Goal: Information Seeking & Learning: Understand process/instructions

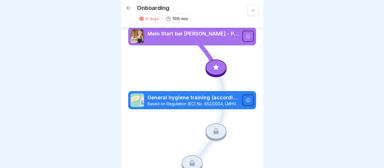
click at [246, 35] on icon at bounding box center [248, 36] width 5 height 5
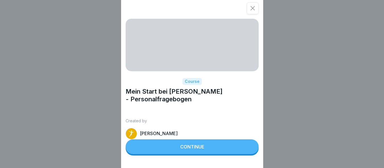
scroll to position [4, 0]
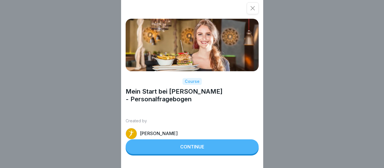
click at [201, 154] on button "Continue" at bounding box center [192, 147] width 133 height 15
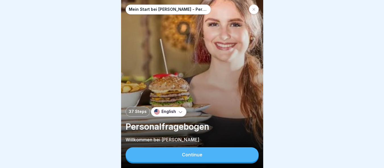
click at [170, 110] on p "English" at bounding box center [169, 112] width 15 height 5
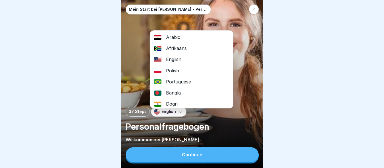
click at [184, 54] on div "English" at bounding box center [191, 59] width 83 height 11
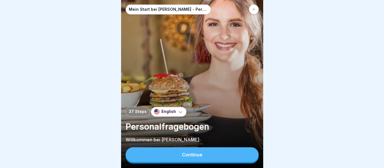
click at [210, 154] on button "Continue" at bounding box center [192, 155] width 133 height 15
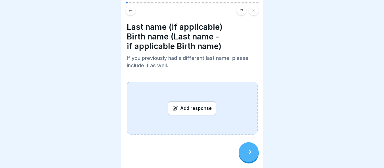
click at [172, 106] on icon at bounding box center [175, 109] width 6 height 6
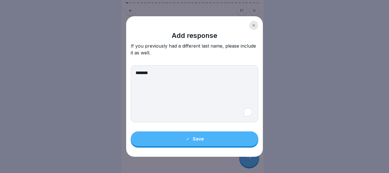
type textarea "*******"
click at [208, 138] on button "Save" at bounding box center [194, 138] width 127 height 15
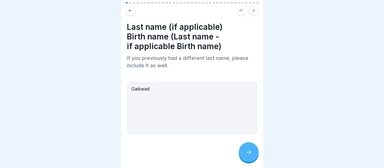
scroll to position [1, 0]
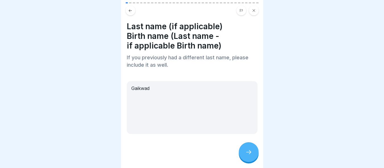
click at [244, 155] on div at bounding box center [249, 153] width 20 height 20
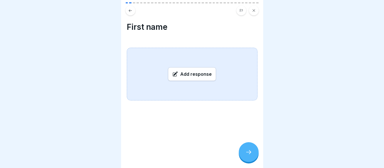
click at [186, 77] on font "Add response" at bounding box center [196, 74] width 32 height 6
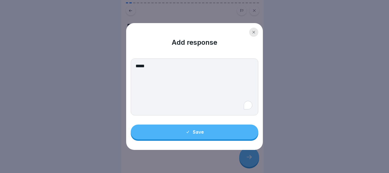
type textarea "*****"
click at [206, 135] on button "Save" at bounding box center [194, 131] width 127 height 15
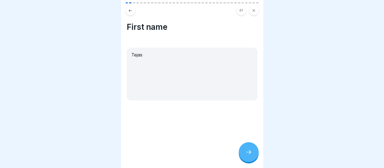
click at [163, 59] on div "Tejas" at bounding box center [192, 74] width 131 height 53
click at [150, 60] on div "Tejas" at bounding box center [192, 74] width 131 height 53
click at [145, 59] on div "Tejas" at bounding box center [192, 74] width 131 height 53
click at [143, 57] on div "Tejas" at bounding box center [192, 74] width 131 height 53
click at [141, 55] on div "Tejas" at bounding box center [192, 74] width 131 height 53
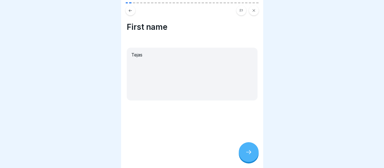
click at [132, 12] on icon at bounding box center [130, 11] width 4 height 4
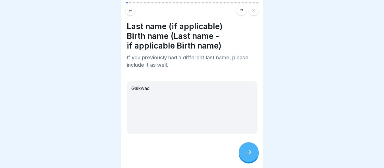
drag, startPoint x: 250, startPoint y: 156, endPoint x: 232, endPoint y: 145, distance: 20.7
click at [250, 156] on icon at bounding box center [249, 152] width 7 height 7
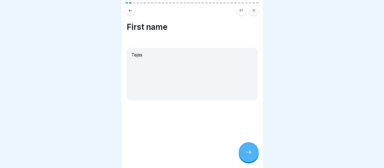
click at [148, 49] on div "First name Tejas" at bounding box center [192, 61] width 131 height 79
click at [147, 57] on div "Tejas" at bounding box center [192, 74] width 131 height 53
click at [139, 54] on div "Tejas" at bounding box center [192, 74] width 131 height 53
click at [140, 56] on div "Tejas" at bounding box center [192, 74] width 131 height 53
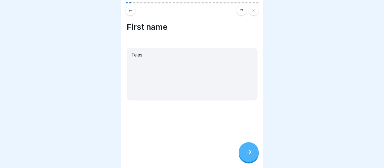
click at [248, 153] on div at bounding box center [249, 153] width 20 height 20
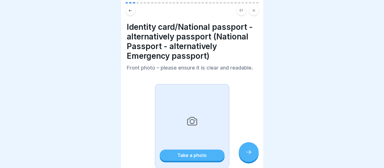
click at [192, 121] on icon at bounding box center [192, 122] width 5 height 4
click at [198, 154] on div "Take a photo" at bounding box center [192, 155] width 29 height 5
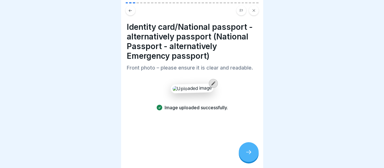
click at [247, 156] on icon at bounding box center [249, 152] width 7 height 7
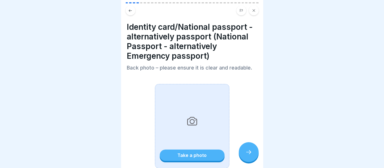
click at [191, 157] on font "Take a photo" at bounding box center [192, 156] width 29 height 6
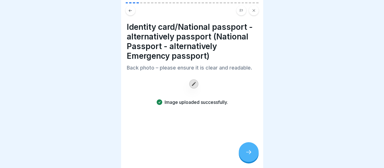
click at [249, 151] on div at bounding box center [249, 153] width 20 height 20
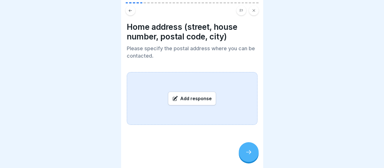
click at [183, 100] on font "Add response" at bounding box center [196, 99] width 32 height 6
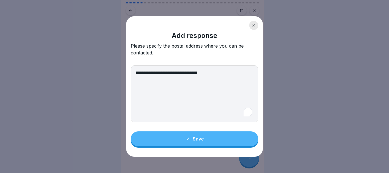
type textarea "**********"
click at [215, 141] on button "Save" at bounding box center [194, 138] width 127 height 15
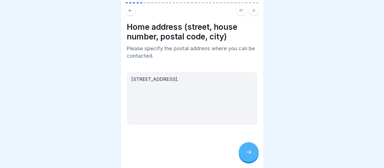
click at [253, 159] on div at bounding box center [249, 153] width 20 height 20
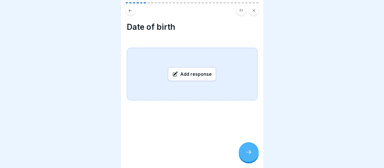
click at [194, 77] on font "Add response" at bounding box center [196, 74] width 32 height 6
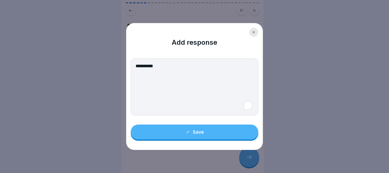
type textarea "**********"
click at [194, 128] on button "Save" at bounding box center [194, 131] width 127 height 15
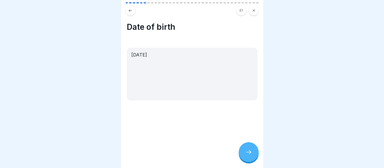
click at [248, 151] on div at bounding box center [249, 153] width 20 height 20
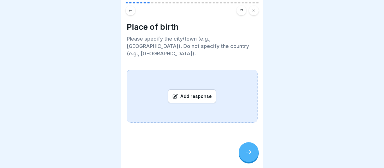
click at [196, 94] on font "Add response" at bounding box center [196, 97] width 32 height 6
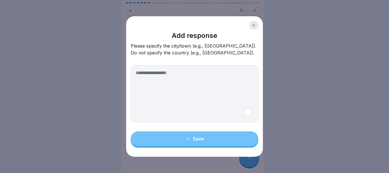
click at [143, 72] on textarea "To enrich screen reader interactions, please activate Accessibility in Grammarl…" at bounding box center [194, 93] width 127 height 57
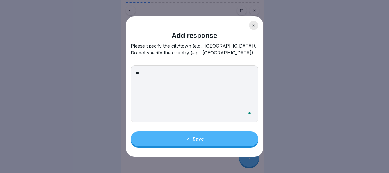
type textarea "*"
type textarea "**********"
click at [201, 141] on font "Save" at bounding box center [198, 139] width 11 height 6
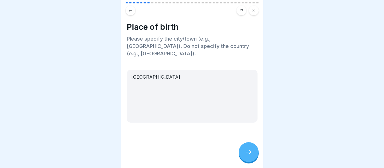
click at [253, 158] on div at bounding box center [249, 153] width 20 height 20
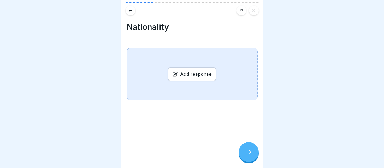
click at [184, 77] on font "Add response" at bounding box center [196, 74] width 32 height 6
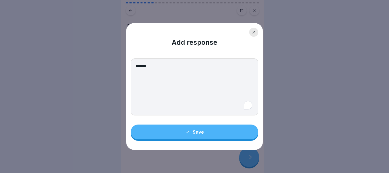
type textarea "******"
click at [197, 132] on font "Save" at bounding box center [198, 132] width 11 height 6
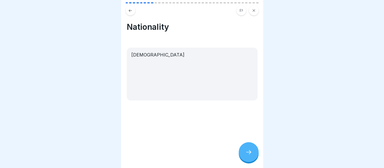
click at [252, 161] on div at bounding box center [249, 153] width 20 height 20
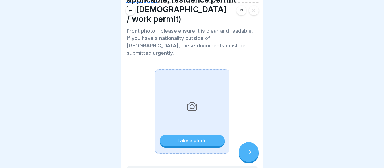
scroll to position [57, 0]
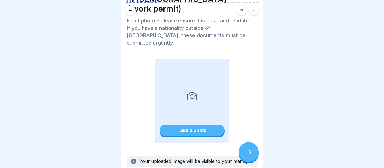
click at [190, 128] on font "Take a photo" at bounding box center [192, 131] width 29 height 6
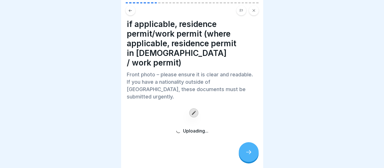
scroll to position [0, 0]
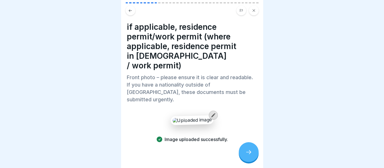
click at [250, 153] on div at bounding box center [249, 153] width 20 height 20
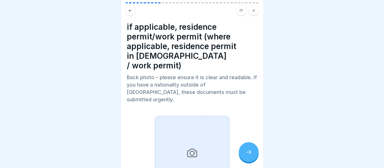
click at [174, 133] on div "Take a photo" at bounding box center [192, 158] width 75 height 85
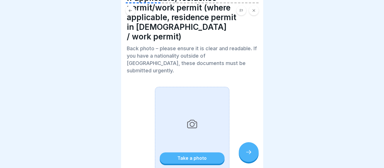
scroll to position [57, 0]
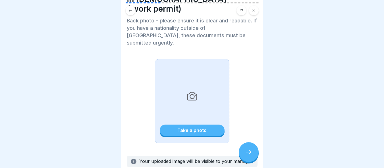
click at [181, 125] on button "Take a photo" at bounding box center [192, 130] width 65 height 11
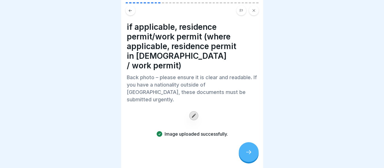
scroll to position [4, 0]
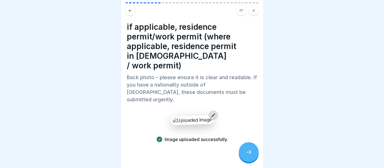
click at [251, 151] on icon at bounding box center [249, 152] width 7 height 7
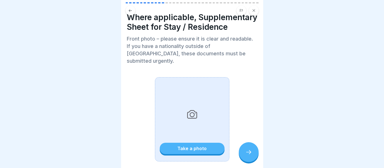
scroll to position [0, 0]
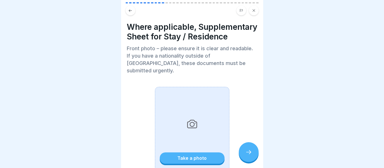
click at [246, 156] on icon at bounding box center [249, 152] width 7 height 7
click at [132, 12] on icon at bounding box center [130, 11] width 4 height 4
click at [68, 72] on div at bounding box center [192, 84] width 384 height 168
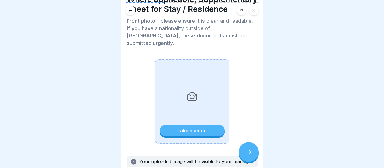
scroll to position [28, 0]
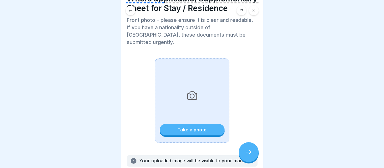
click at [207, 129] on button "Take a photo" at bounding box center [192, 129] width 65 height 11
click at [192, 131] on font "Take a photo" at bounding box center [192, 130] width 29 height 6
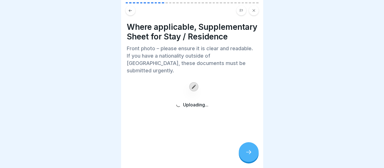
scroll to position [0, 0]
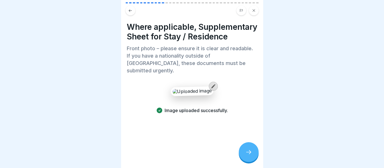
click at [243, 156] on div at bounding box center [249, 153] width 20 height 20
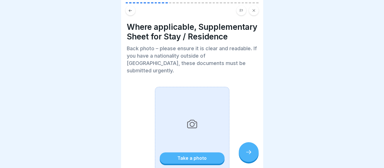
click at [192, 157] on button "Take a photo" at bounding box center [192, 158] width 65 height 11
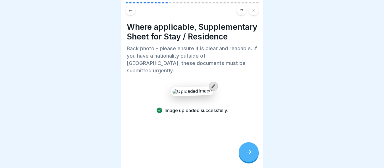
click at [257, 155] on div at bounding box center [249, 153] width 20 height 20
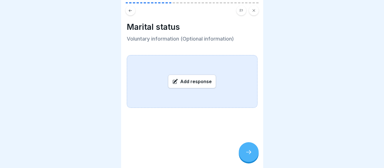
click at [194, 85] on font "Add response" at bounding box center [196, 82] width 32 height 6
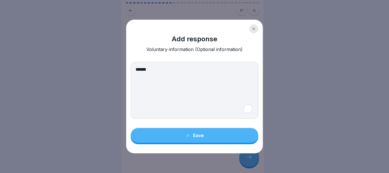
type textarea "******"
click at [199, 135] on font "Save" at bounding box center [198, 135] width 11 height 6
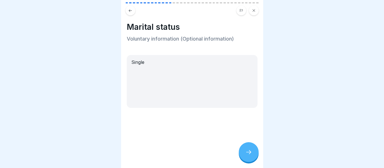
click at [251, 150] on div at bounding box center [249, 153] width 20 height 20
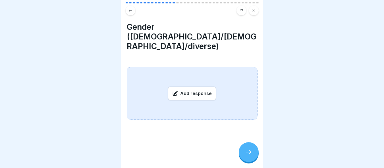
click at [181, 91] on font "Add response" at bounding box center [196, 94] width 32 height 6
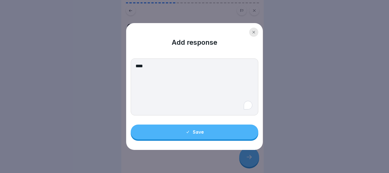
type textarea "****"
click at [199, 132] on font "Save" at bounding box center [198, 132] width 11 height 6
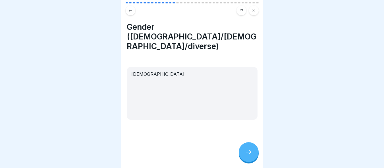
click at [245, 156] on div at bounding box center [249, 153] width 20 height 20
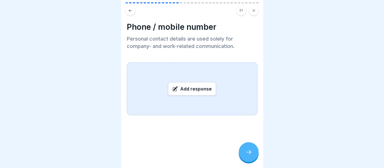
click at [200, 88] on font "Add response" at bounding box center [196, 89] width 32 height 6
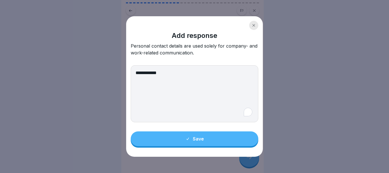
type textarea "**********"
click at [203, 141] on font "Save" at bounding box center [198, 139] width 11 height 6
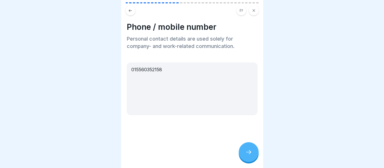
click at [253, 158] on div at bounding box center [249, 153] width 20 height 20
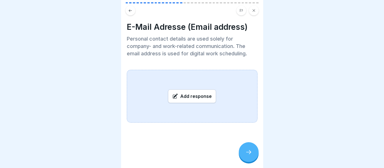
click at [199, 92] on div "Add response" at bounding box center [192, 97] width 48 height 14
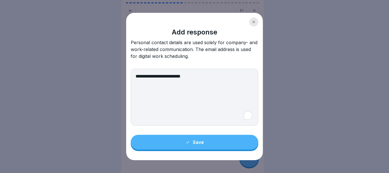
type textarea "**********"
click at [205, 141] on button "Save" at bounding box center [194, 142] width 127 height 15
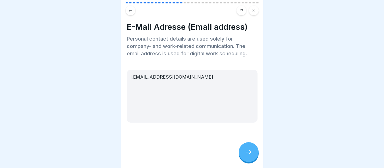
click at [245, 154] on div at bounding box center [249, 153] width 20 height 20
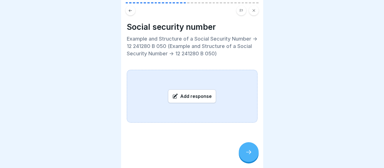
click at [185, 96] on font "Add response" at bounding box center [196, 97] width 32 height 6
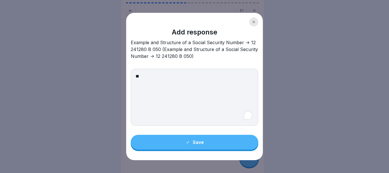
click at [184, 98] on textarea "**" at bounding box center [194, 97] width 127 height 57
type textarea "*"
click at [143, 75] on textarea "**********" at bounding box center [194, 97] width 127 height 57
type textarea "**********"
click at [188, 142] on icon at bounding box center [187, 142] width 5 height 5
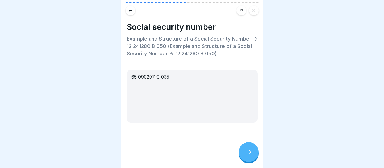
click at [245, 153] on div at bounding box center [249, 153] width 20 height 20
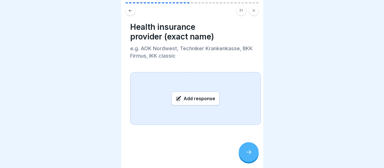
click at [184, 53] on p "e.g. AOK Nordwest, Techniker Krankenkasse, BKK Firmus, IKK classic" at bounding box center [195, 52] width 131 height 15
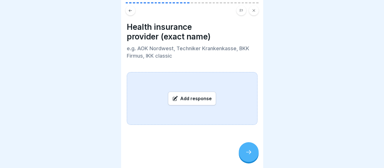
click at [153, 76] on div "Add response" at bounding box center [192, 98] width 131 height 53
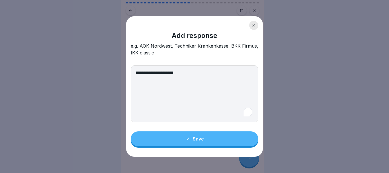
type textarea "**********"
click at [207, 138] on button "Save" at bounding box center [194, 138] width 127 height 15
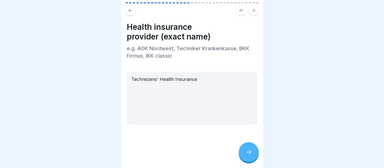
click at [249, 150] on div at bounding box center [249, 153] width 20 height 20
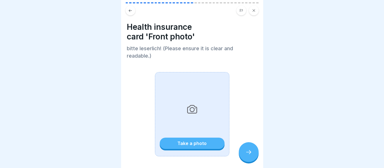
click at [187, 113] on icon at bounding box center [192, 109] width 11 height 11
click at [188, 148] on button "Take a photo" at bounding box center [192, 143] width 65 height 11
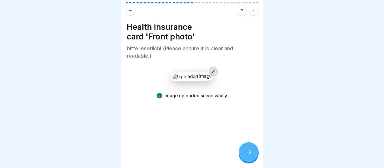
click at [247, 156] on icon at bounding box center [249, 152] width 7 height 7
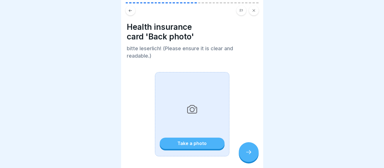
click at [179, 144] on font "Take a photo" at bounding box center [192, 144] width 29 height 6
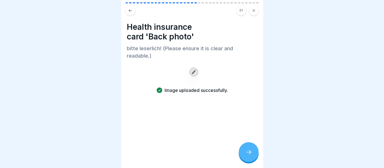
click at [245, 156] on div at bounding box center [249, 153] width 20 height 20
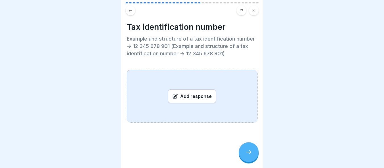
click at [189, 96] on font "Add response" at bounding box center [196, 97] width 32 height 6
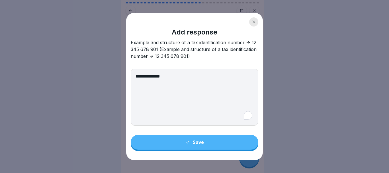
type textarea "**********"
click at [188, 144] on icon at bounding box center [187, 142] width 5 height 5
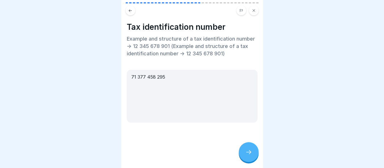
click at [248, 154] on div at bounding box center [249, 153] width 20 height 20
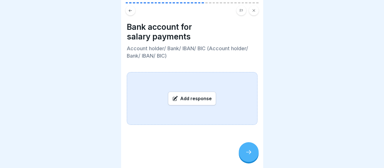
click at [179, 102] on div "Add response" at bounding box center [192, 99] width 48 height 14
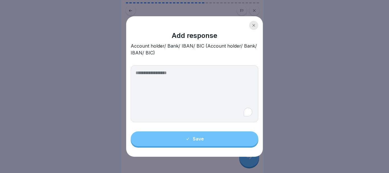
click at [253, 24] on icon at bounding box center [253, 25] width 3 height 3
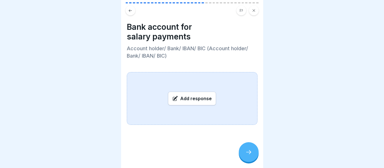
click at [186, 99] on font "Add response" at bounding box center [196, 99] width 32 height 6
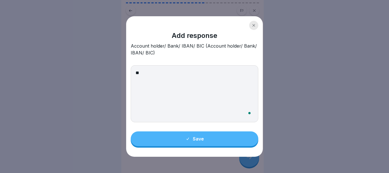
type textarea "*"
type textarea "**********"
click at [208, 142] on button "Save" at bounding box center [194, 138] width 127 height 15
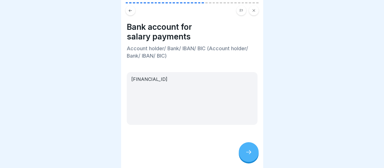
click at [251, 155] on icon at bounding box center [249, 152] width 7 height 7
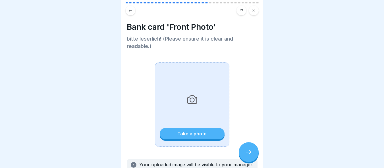
click at [196, 134] on font "Take a photo" at bounding box center [192, 134] width 29 height 6
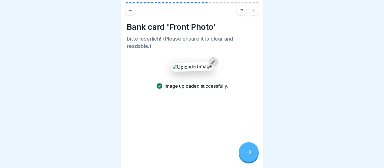
click at [239, 155] on div at bounding box center [249, 153] width 20 height 20
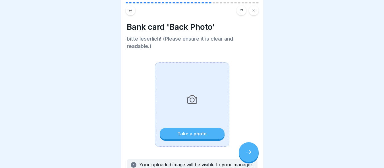
click at [181, 135] on font "Take a photo" at bounding box center [192, 134] width 29 height 6
click at [191, 131] on font "Take a photo" at bounding box center [192, 134] width 29 height 6
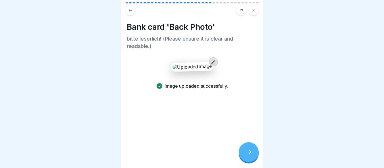
click at [246, 145] on div "My start at Peter Pane - Personnel questionnaire 37 Steps English Personnel que…" at bounding box center [192, 84] width 142 height 168
click at [250, 153] on icon at bounding box center [248, 153] width 5 height 4
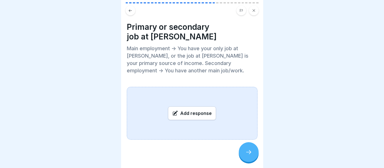
click at [190, 111] on font "Add response" at bounding box center [196, 114] width 32 height 6
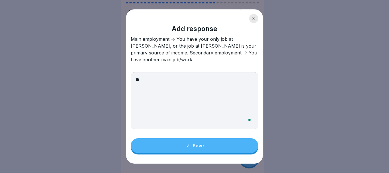
type textarea "*"
type textarea "*******"
click at [208, 145] on button "Save" at bounding box center [194, 145] width 127 height 15
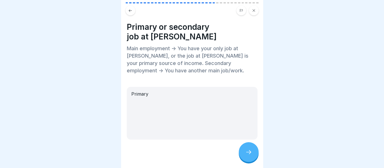
click at [253, 155] on div at bounding box center [249, 153] width 20 height 20
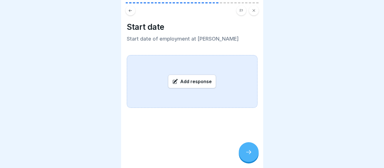
click at [192, 84] on font "Add response" at bounding box center [196, 82] width 32 height 6
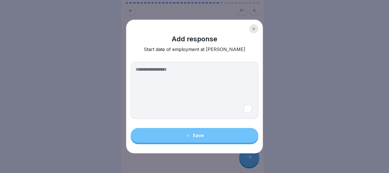
type textarea "*"
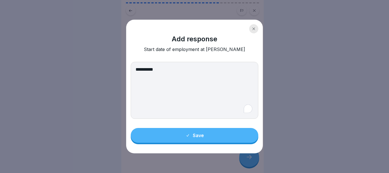
type textarea "**********"
click at [191, 138] on button "Save" at bounding box center [194, 135] width 127 height 15
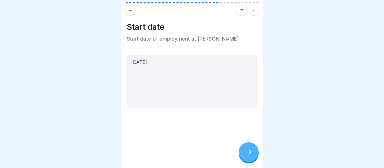
scroll to position [4, 0]
click at [254, 157] on div at bounding box center [249, 153] width 20 height 20
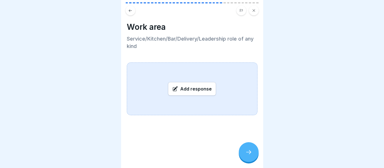
click at [193, 87] on font "Add response" at bounding box center [196, 89] width 32 height 6
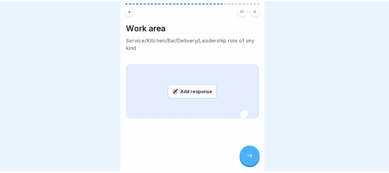
scroll to position [0, 0]
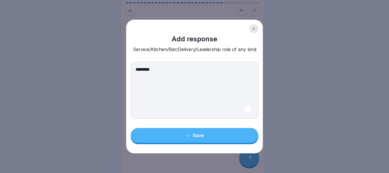
type textarea "********"
click at [213, 136] on button "Save" at bounding box center [194, 135] width 127 height 15
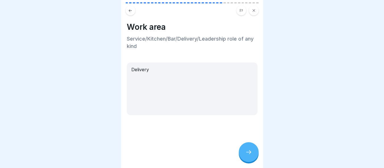
click at [253, 154] on div at bounding box center [249, 153] width 20 height 20
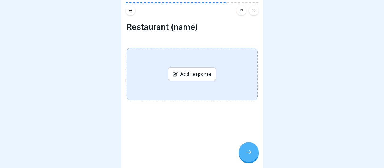
click at [188, 72] on font "Add response" at bounding box center [196, 74] width 32 height 6
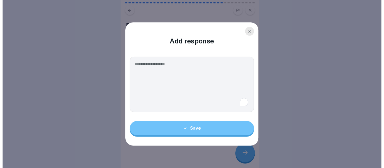
scroll to position [1, 0]
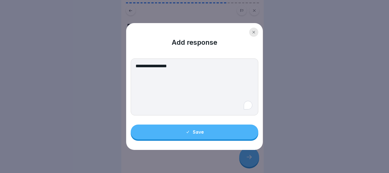
type textarea "**********"
click at [190, 129] on button "Save" at bounding box center [194, 131] width 127 height 15
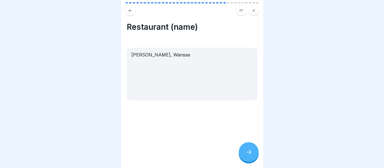
click at [247, 156] on icon at bounding box center [249, 152] width 7 height 7
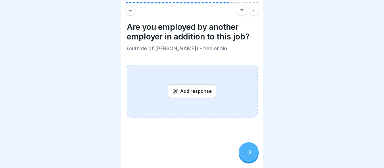
click at [195, 94] on font "Add response" at bounding box center [196, 91] width 32 height 6
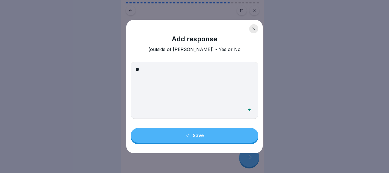
type textarea "**"
click at [198, 136] on font "Save" at bounding box center [198, 135] width 11 height 6
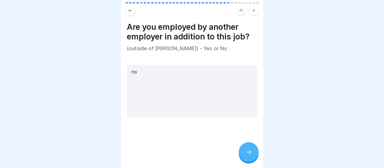
click at [249, 156] on icon at bounding box center [249, 152] width 7 height 7
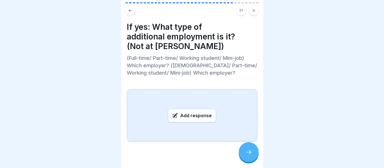
click at [193, 117] on font "Add response" at bounding box center [196, 116] width 32 height 6
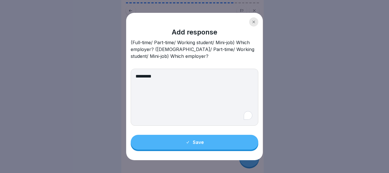
type textarea "*********"
click at [201, 147] on button "Save" at bounding box center [194, 142] width 127 height 15
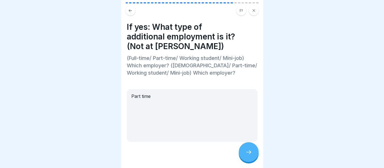
click at [245, 155] on div at bounding box center [249, 153] width 20 height 20
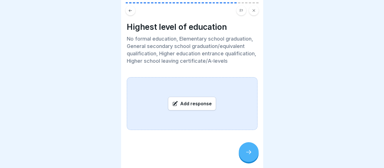
click at [196, 107] on font "Add response" at bounding box center [196, 104] width 32 height 6
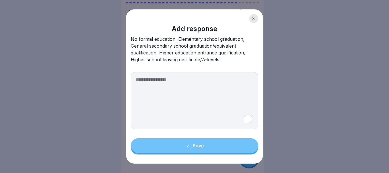
type textarea "*"
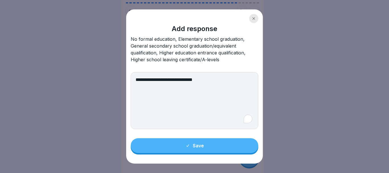
type textarea "**********"
click at [207, 142] on button "Save" at bounding box center [194, 145] width 127 height 15
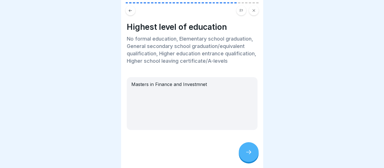
click at [254, 156] on div at bounding box center [249, 153] width 20 height 20
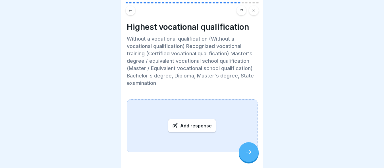
click at [131, 11] on icon at bounding box center [130, 11] width 4 height 4
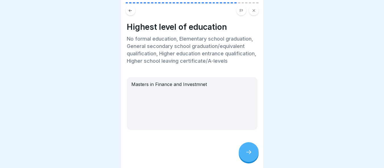
click at [245, 162] on div at bounding box center [249, 153] width 20 height 20
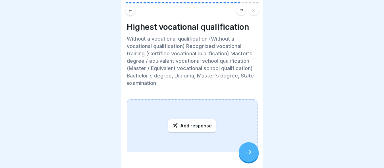
click at [194, 124] on font "Add response" at bounding box center [196, 126] width 32 height 6
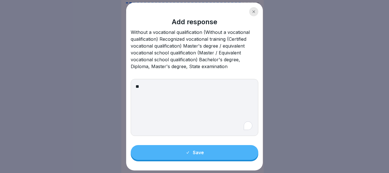
type textarea "*"
type textarea "**********"
click at [228, 148] on button "Save" at bounding box center [194, 152] width 127 height 15
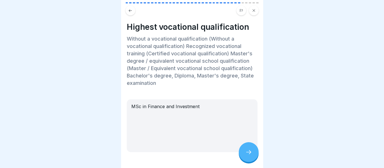
click at [250, 161] on div at bounding box center [249, 153] width 20 height 20
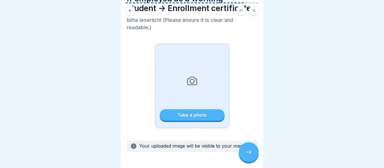
scroll to position [0, 0]
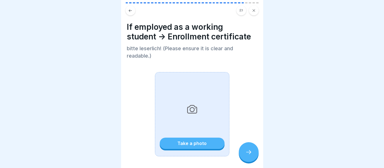
click at [253, 154] on div at bounding box center [249, 153] width 20 height 20
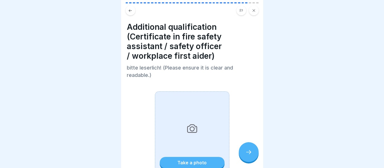
click at [250, 155] on icon at bounding box center [248, 153] width 5 height 4
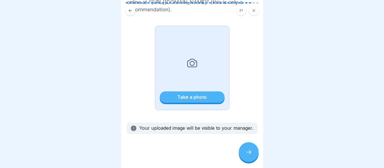
scroll to position [130, 0]
click at [245, 161] on div at bounding box center [249, 153] width 20 height 20
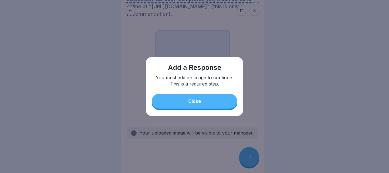
click at [200, 100] on div "Close" at bounding box center [194, 100] width 13 height 5
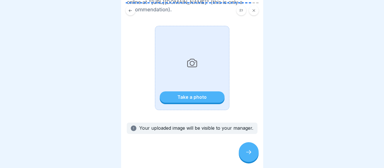
click at [244, 152] on div at bounding box center [249, 153] width 20 height 20
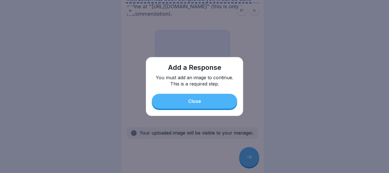
click at [189, 98] on button "Close" at bounding box center [194, 101] width 85 height 15
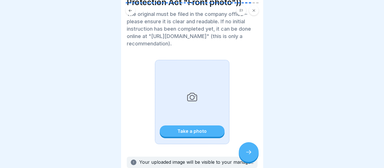
scroll to position [16, 0]
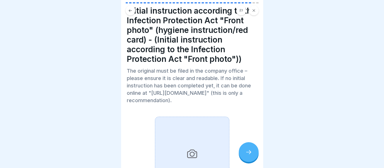
click at [250, 12] on button at bounding box center [254, 11] width 10 height 10
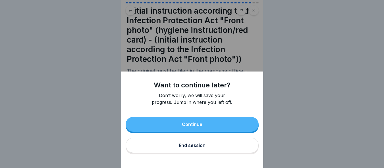
click at [247, 58] on div "Want to continue later? Don’t worry, we will save your progress. Jump in where …" at bounding box center [192, 84] width 142 height 168
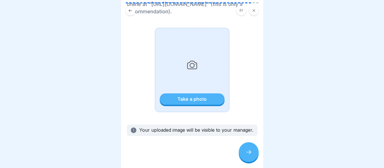
scroll to position [130, 0]
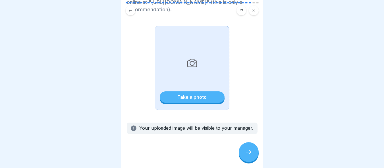
click at [248, 154] on icon at bounding box center [249, 152] width 7 height 7
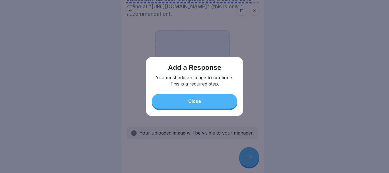
click at [209, 97] on button "Close" at bounding box center [194, 101] width 85 height 15
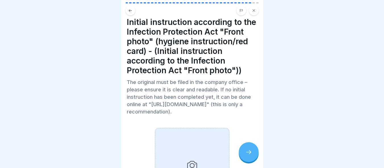
scroll to position [0, 0]
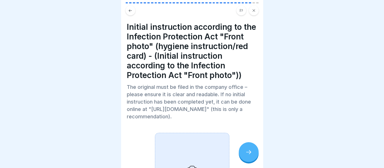
click at [131, 12] on icon at bounding box center [130, 11] width 4 height 4
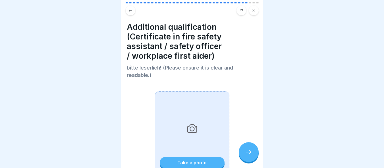
click at [127, 7] on button at bounding box center [131, 11] width 10 height 10
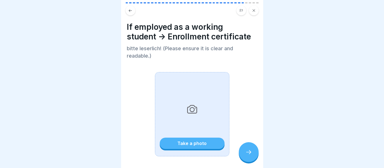
click at [248, 151] on div at bounding box center [249, 153] width 20 height 20
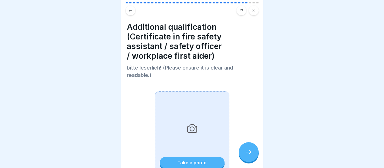
click at [248, 151] on div at bounding box center [249, 153] width 20 height 20
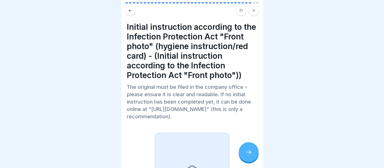
click at [248, 151] on div at bounding box center [249, 153] width 20 height 20
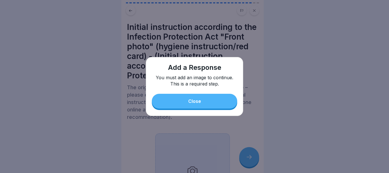
click at [199, 104] on button "Close" at bounding box center [194, 101] width 85 height 15
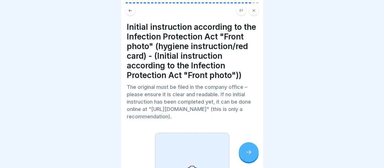
click at [255, 8] on button at bounding box center [254, 11] width 10 height 10
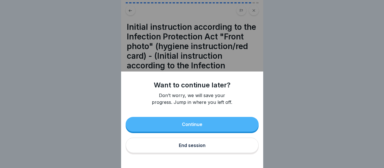
click at [201, 149] on font "End session" at bounding box center [192, 146] width 27 height 6
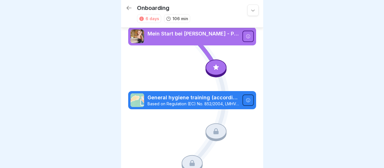
click at [246, 99] on icon at bounding box center [248, 100] width 4 height 4
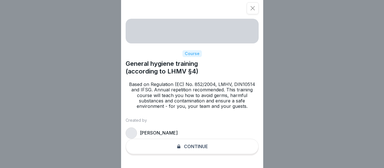
scroll to position [4, 0]
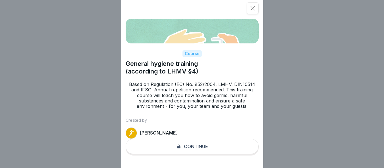
click at [192, 153] on div "Course General hygiene training (according to LHMV §4) Based on Regulation (EC)…" at bounding box center [192, 84] width 142 height 168
click at [151, 136] on p "[PERSON_NAME]" at bounding box center [159, 133] width 38 height 5
click at [256, 9] on icon at bounding box center [253, 8] width 6 height 6
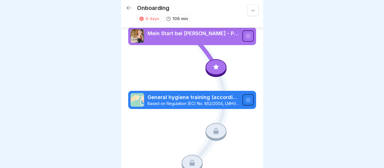
scroll to position [0, 0]
click at [206, 59] on div at bounding box center [216, 68] width 21 height 18
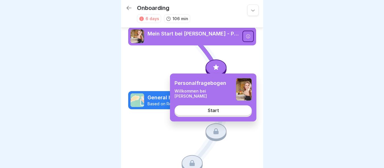
click at [217, 111] on div "Start" at bounding box center [213, 110] width 11 height 5
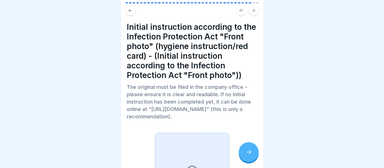
click at [129, 12] on icon at bounding box center [130, 11] width 4 height 4
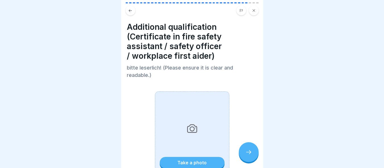
click at [129, 12] on icon at bounding box center [130, 11] width 4 height 4
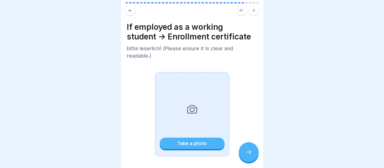
click at [248, 161] on div at bounding box center [249, 153] width 20 height 20
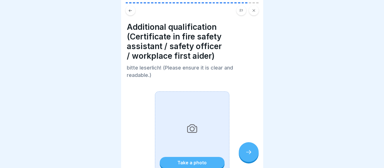
click at [127, 11] on button at bounding box center [131, 11] width 10 height 10
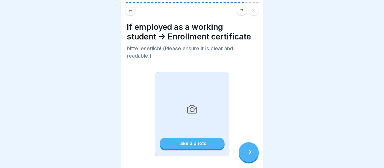
click at [255, 10] on icon at bounding box center [253, 10] width 3 height 3
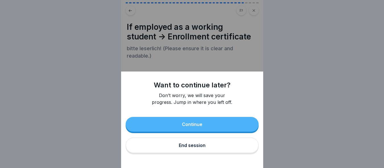
click at [223, 132] on button "Continue" at bounding box center [192, 124] width 133 height 15
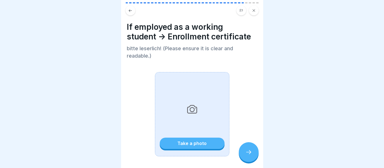
click at [252, 13] on button at bounding box center [254, 11] width 10 height 10
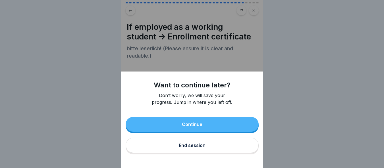
click at [208, 153] on button "End session" at bounding box center [192, 145] width 133 height 15
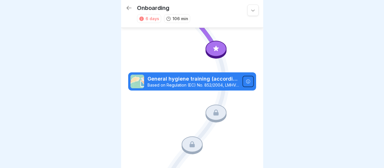
scroll to position [28, 0]
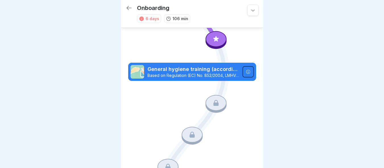
click at [246, 71] on icon at bounding box center [248, 72] width 5 height 5
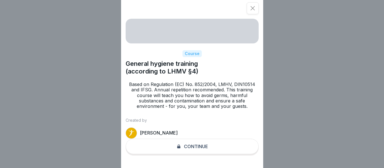
scroll to position [4, 0]
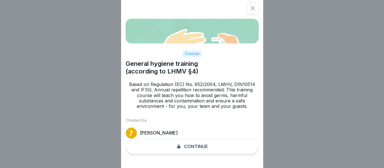
click at [195, 149] on div "Course General hygiene training (according to LHMV §4) Based on Regulation (EC)…" at bounding box center [192, 84] width 142 height 168
click at [259, 14] on div at bounding box center [253, 8] width 12 height 12
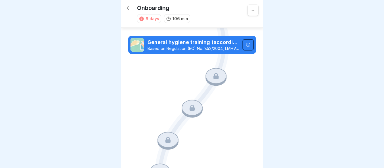
scroll to position [0, 0]
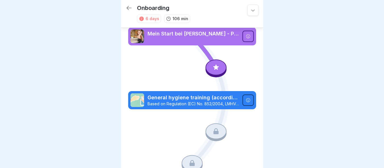
click at [215, 60] on div at bounding box center [216, 67] width 21 height 16
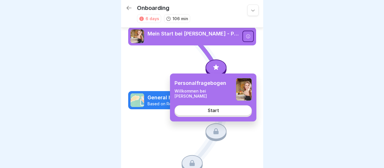
click at [216, 110] on div "Start" at bounding box center [213, 110] width 11 height 5
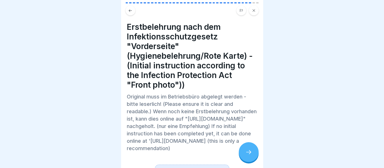
click at [128, 9] on button at bounding box center [131, 11] width 10 height 10
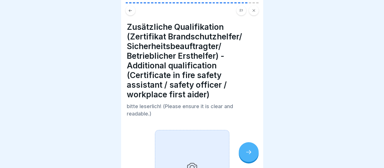
click at [129, 9] on icon at bounding box center [130, 11] width 4 height 4
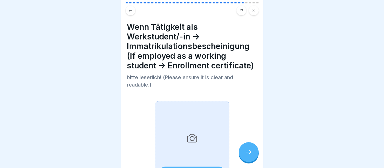
click at [253, 9] on icon at bounding box center [253, 10] width 3 height 3
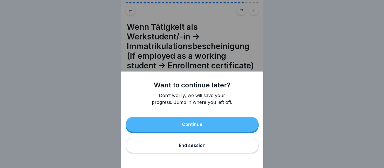
click at [204, 148] on div "End session" at bounding box center [192, 145] width 27 height 5
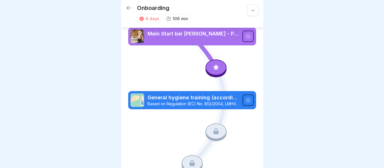
click at [243, 37] on div at bounding box center [248, 36] width 11 height 11
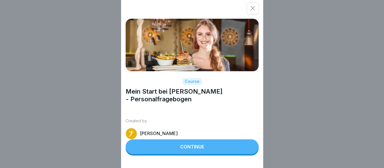
scroll to position [4, 0]
click at [195, 150] on div "Continue" at bounding box center [192, 147] width 24 height 5
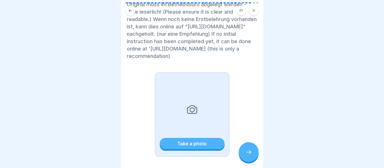
scroll to position [57, 0]
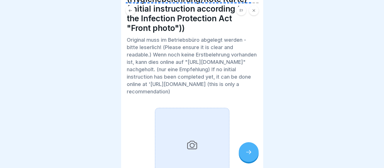
click at [244, 155] on div at bounding box center [249, 153] width 20 height 20
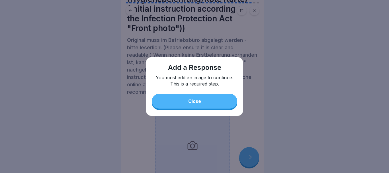
click at [207, 99] on button "Close" at bounding box center [194, 101] width 85 height 15
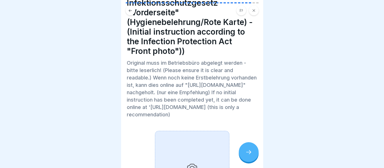
scroll to position [85, 0]
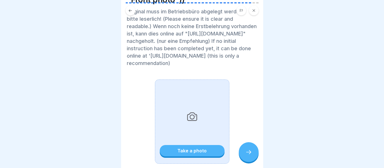
click at [255, 157] on div at bounding box center [249, 153] width 20 height 20
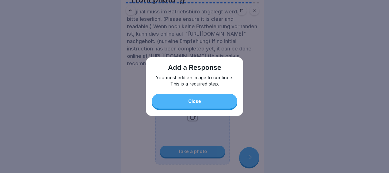
click at [185, 104] on button "Close" at bounding box center [194, 101] width 85 height 15
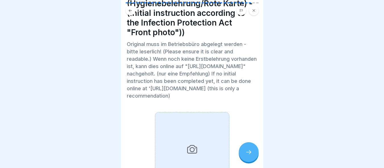
scroll to position [0, 0]
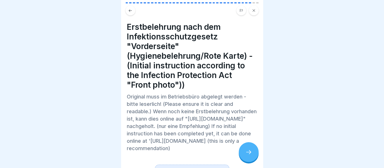
click at [127, 11] on button at bounding box center [131, 11] width 10 height 10
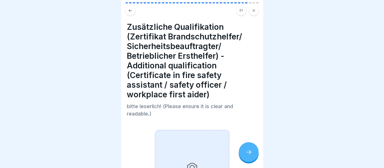
click at [125, 10] on div at bounding box center [192, 8] width 142 height 13
click at [133, 8] on button at bounding box center [131, 11] width 10 height 10
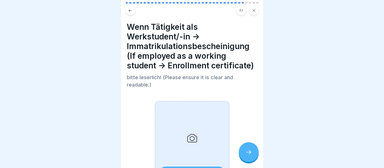
click at [257, 10] on button at bounding box center [254, 11] width 10 height 10
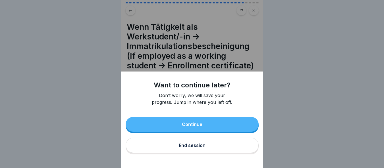
click at [197, 148] on div "End session" at bounding box center [192, 145] width 27 height 5
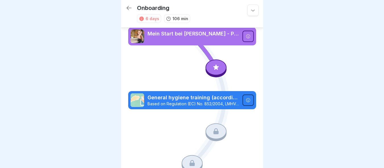
click at [246, 99] on icon at bounding box center [248, 100] width 5 height 5
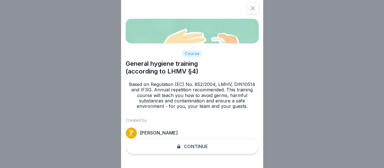
scroll to position [4, 0]
drag, startPoint x: 208, startPoint y: 147, endPoint x: 201, endPoint y: 150, distance: 7.8
click at [207, 147] on div "Course General hygiene training (according to LHMV §4) Based on Regulation (EC)…" at bounding box center [192, 84] width 142 height 168
click at [201, 150] on div "Course General hygiene training (according to LHMV §4) Based on Regulation (EC)…" at bounding box center [192, 84] width 142 height 168
click at [195, 158] on div "Course General hygiene training (according to LHMV §4) Based on Regulation (EC)…" at bounding box center [192, 84] width 142 height 168
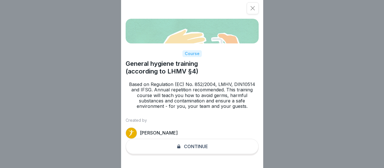
click at [194, 158] on div "Course General hygiene training (according to LHMV §4) Based on Regulation (EC)…" at bounding box center [192, 84] width 142 height 168
click at [194, 152] on div "Course General hygiene training (according to LHMV §4) Based on Regulation (EC)…" at bounding box center [192, 84] width 142 height 168
click at [250, 5] on div at bounding box center [253, 8] width 12 height 12
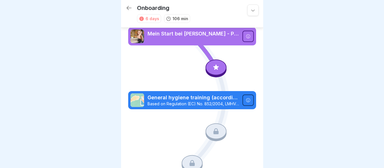
scroll to position [0, 0]
click at [145, 18] on div "6 days" at bounding box center [149, 18] width 24 height 9
click at [250, 13] on icon at bounding box center [253, 10] width 6 height 6
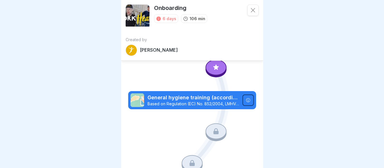
click at [143, 54] on div "[PERSON_NAME]" at bounding box center [192, 50] width 133 height 11
click at [253, 11] on div at bounding box center [253, 10] width 11 height 11
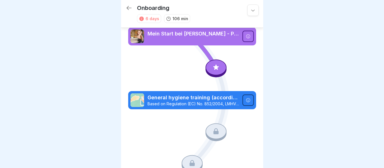
click at [208, 99] on p "General hygiene training (according to LHMV §4)" at bounding box center [194, 97] width 92 height 7
click at [246, 32] on div at bounding box center [248, 36] width 11 height 11
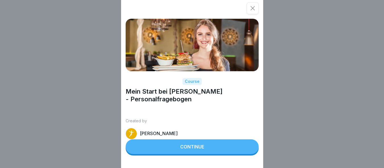
click at [194, 81] on div "Course Mein Start bei Peter Pane - Personalfragebogen Created by Peter Pane Con…" at bounding box center [192, 84] width 142 height 168
click at [199, 138] on div "[PERSON_NAME]" at bounding box center [192, 133] width 133 height 11
click at [201, 147] on button "Continue" at bounding box center [192, 147] width 133 height 15
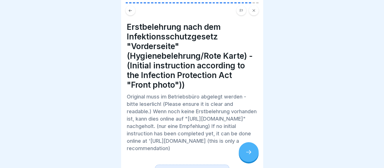
click at [131, 9] on icon at bounding box center [130, 11] width 4 height 4
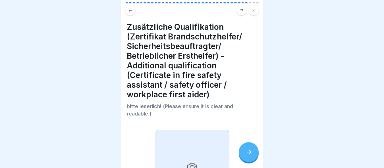
click at [256, 13] on button at bounding box center [254, 11] width 10 height 10
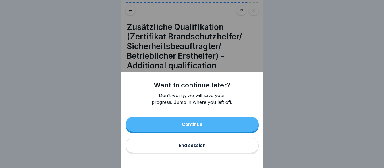
click at [208, 150] on button "End session" at bounding box center [192, 145] width 133 height 15
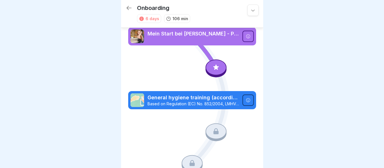
drag, startPoint x: 219, startPoint y: 132, endPoint x: 225, endPoint y: 120, distance: 13.7
click at [219, 133] on div at bounding box center [216, 132] width 21 height 16
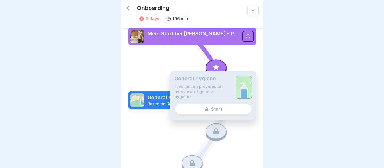
click at [250, 103] on div "General hygiene This lesson provides an overview of general hygiene. Start" at bounding box center [213, 95] width 87 height 49
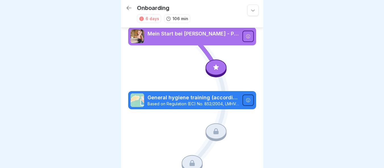
click at [245, 95] on div at bounding box center [248, 100] width 11 height 11
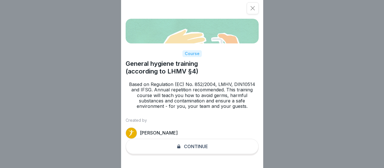
click at [200, 149] on div "Course General hygiene training (according to LHMV §4) Based on Regulation (EC)…" at bounding box center [192, 84] width 142 height 168
click at [256, 9] on icon at bounding box center [253, 8] width 6 height 6
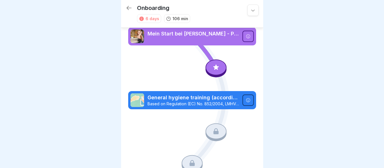
click at [214, 67] on icon at bounding box center [215, 67] width 5 height 5
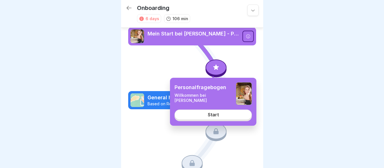
click at [215, 113] on div "Start" at bounding box center [213, 114] width 11 height 5
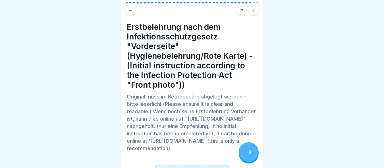
click at [130, 11] on button at bounding box center [131, 11] width 10 height 10
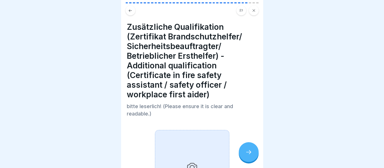
click at [130, 11] on icon at bounding box center [130, 11] width 4 height 4
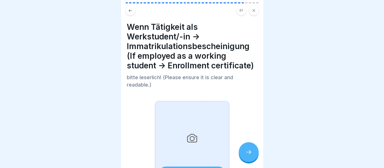
click at [248, 156] on icon at bounding box center [249, 152] width 7 height 7
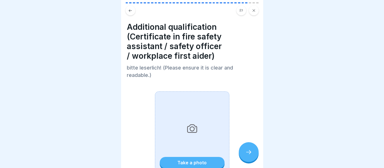
scroll to position [4, 0]
click at [253, 151] on div at bounding box center [249, 153] width 20 height 20
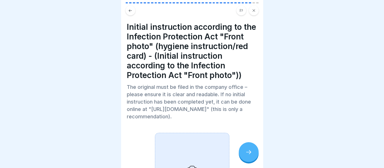
click at [250, 153] on icon at bounding box center [248, 153] width 5 height 4
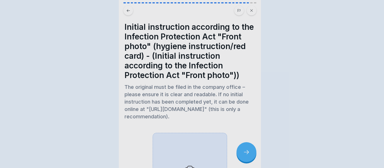
scroll to position [0, 0]
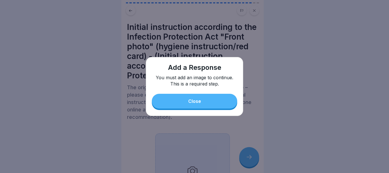
click at [211, 100] on button "Close" at bounding box center [194, 101] width 85 height 15
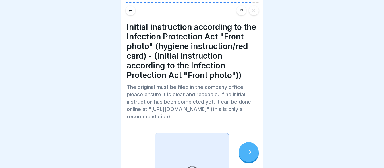
click at [130, 11] on icon at bounding box center [130, 10] width 3 height 3
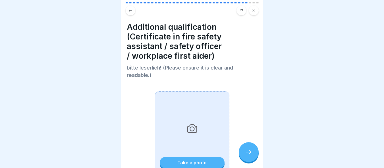
click at [130, 11] on icon at bounding box center [130, 11] width 4 height 4
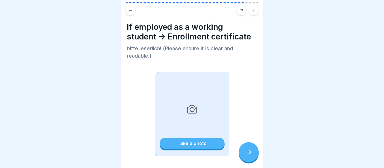
click at [130, 11] on icon at bounding box center [130, 11] width 4 height 4
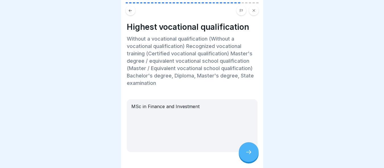
click at [247, 155] on icon at bounding box center [249, 152] width 7 height 7
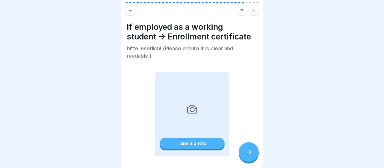
click at [247, 155] on icon at bounding box center [249, 152] width 7 height 7
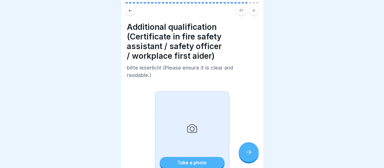
click at [248, 155] on icon at bounding box center [249, 152] width 7 height 7
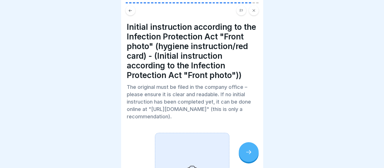
click at [132, 9] on icon at bounding box center [130, 11] width 4 height 4
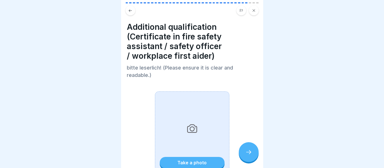
click at [247, 156] on icon at bounding box center [249, 152] width 7 height 7
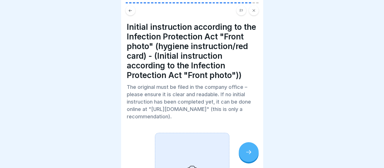
click at [247, 156] on icon at bounding box center [249, 152] width 7 height 7
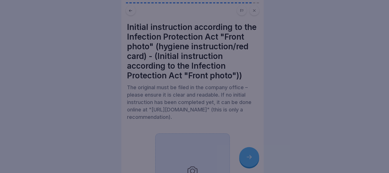
click at [258, 41] on div at bounding box center [194, 86] width 389 height 173
